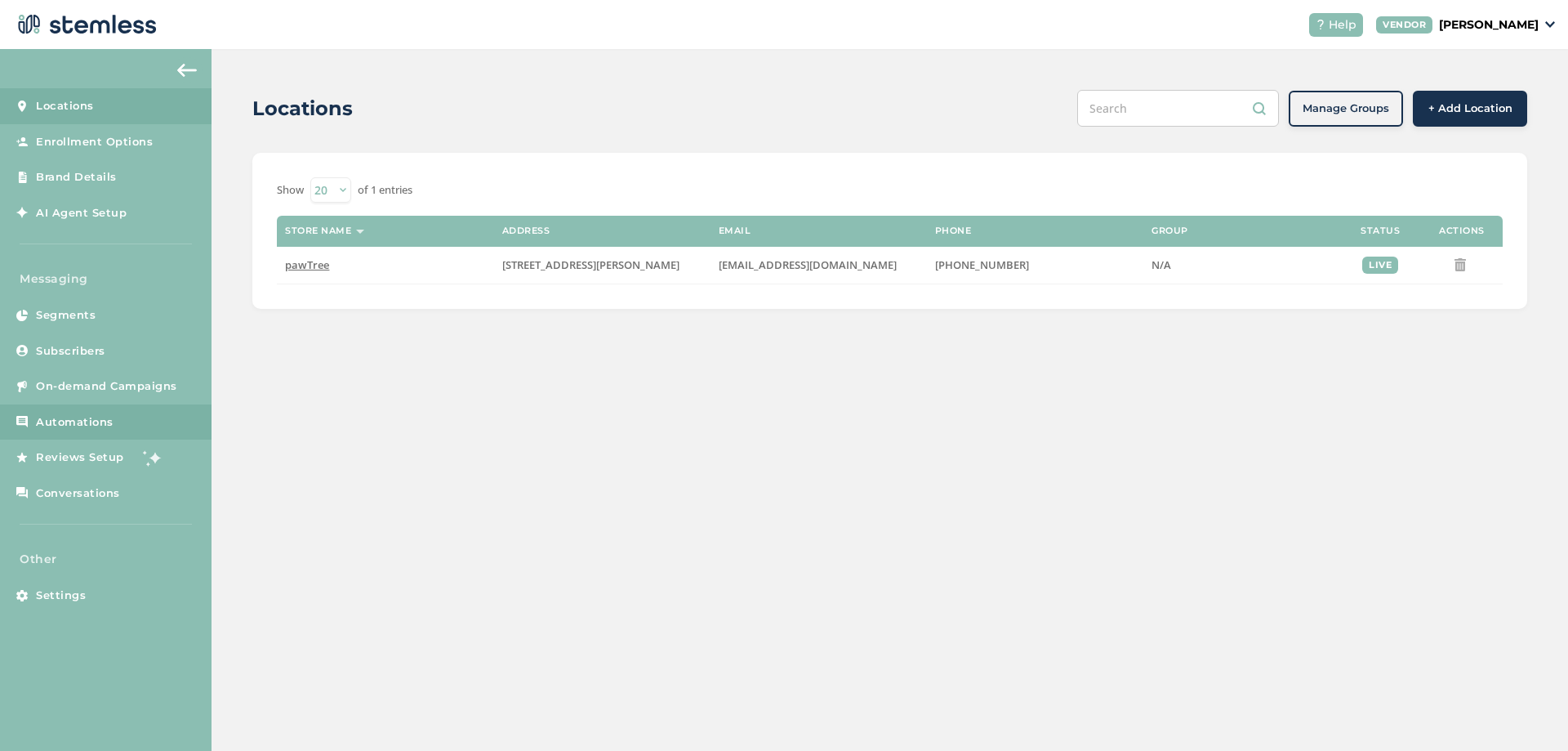
click at [93, 429] on span "Automations" at bounding box center [74, 422] width 77 height 16
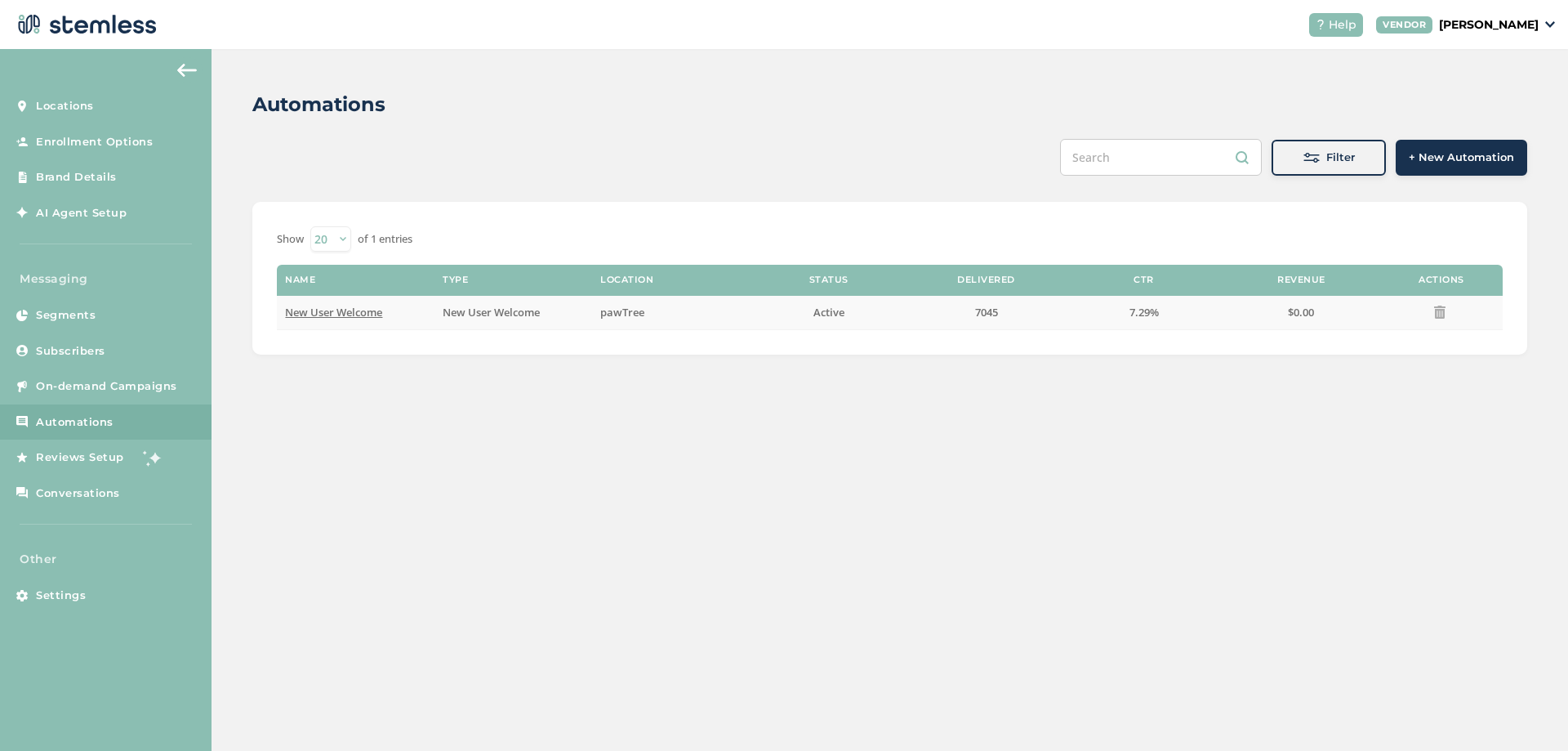
click at [345, 315] on span "New User Welcome" at bounding box center [333, 312] width 97 height 15
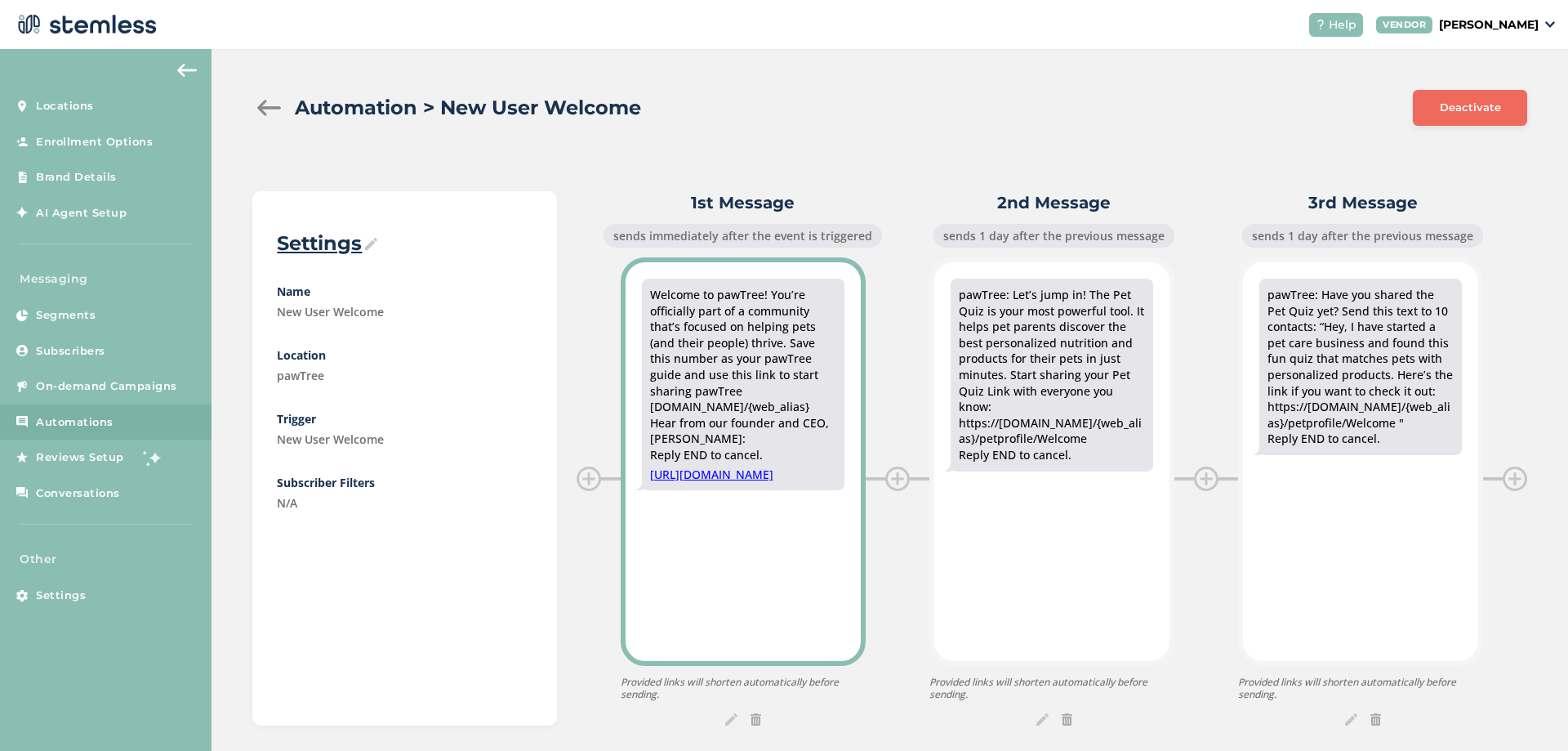
click at [850, 322] on div "Welcome to pawTree! You’re officially part of a community that’s focused on hel…" at bounding box center [742, 384] width 235 height 244
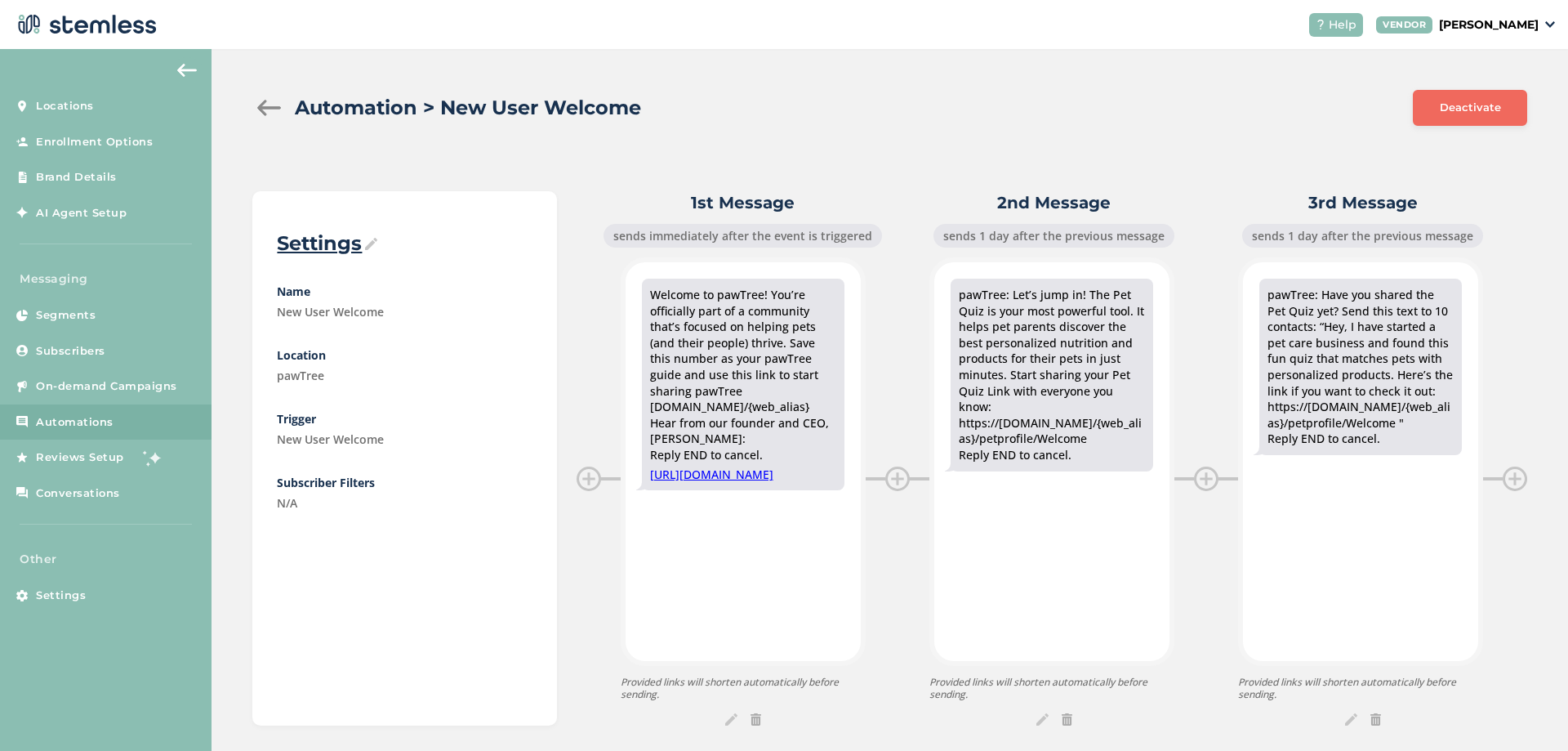
click at [373, 247] on img at bounding box center [371, 243] width 12 height 12
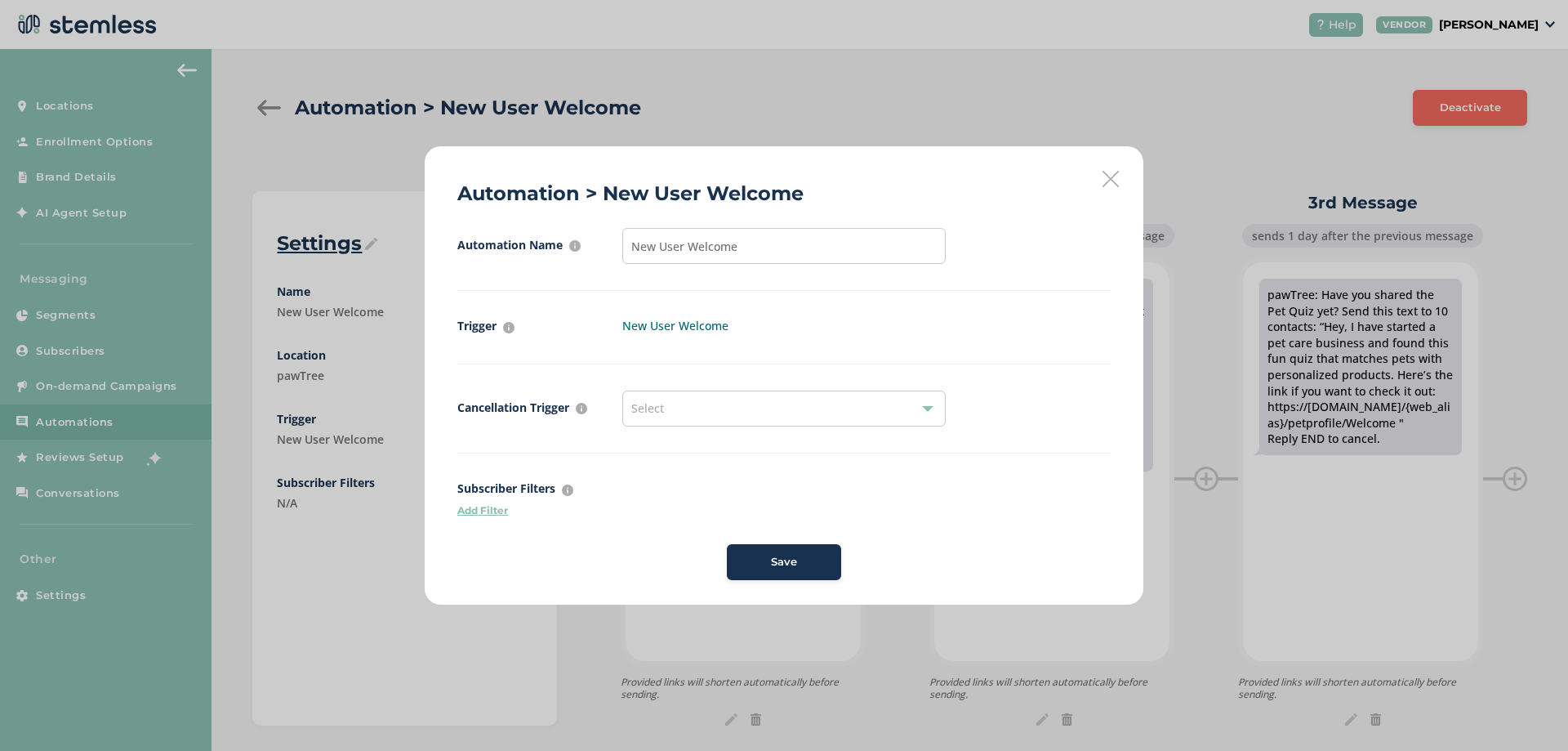
click at [477, 513] on p "Add Filter" at bounding box center [784, 511] width 653 height 15
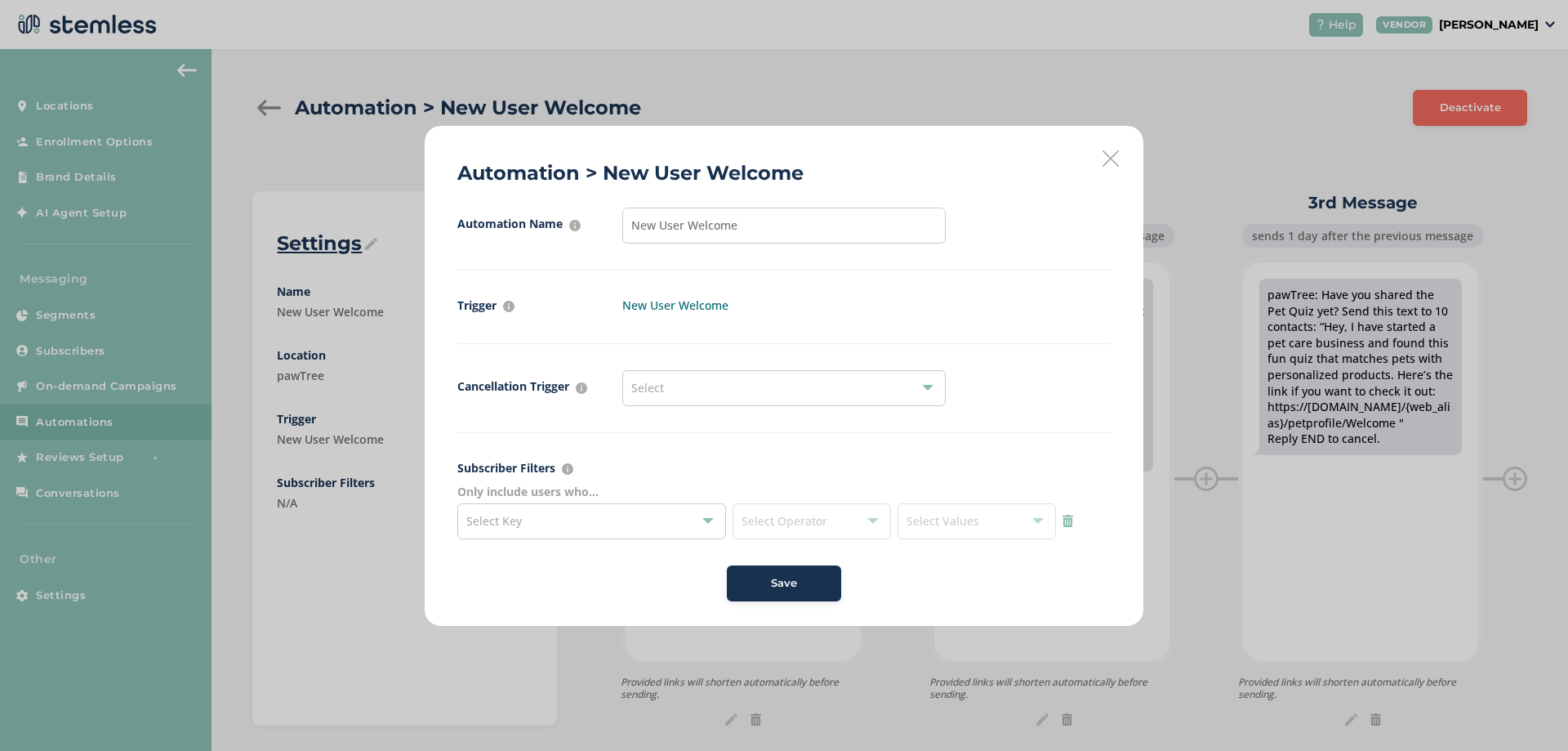
click at [509, 514] on span "Select Key" at bounding box center [494, 521] width 56 height 15
click at [778, 508] on span "Select Operator" at bounding box center [812, 522] width 158 height 36
click at [782, 517] on span "Select Operator" at bounding box center [812, 522] width 158 height 36
click at [1109, 158] on icon at bounding box center [1110, 158] width 16 height 16
